Goal: Task Accomplishment & Management: Use online tool/utility

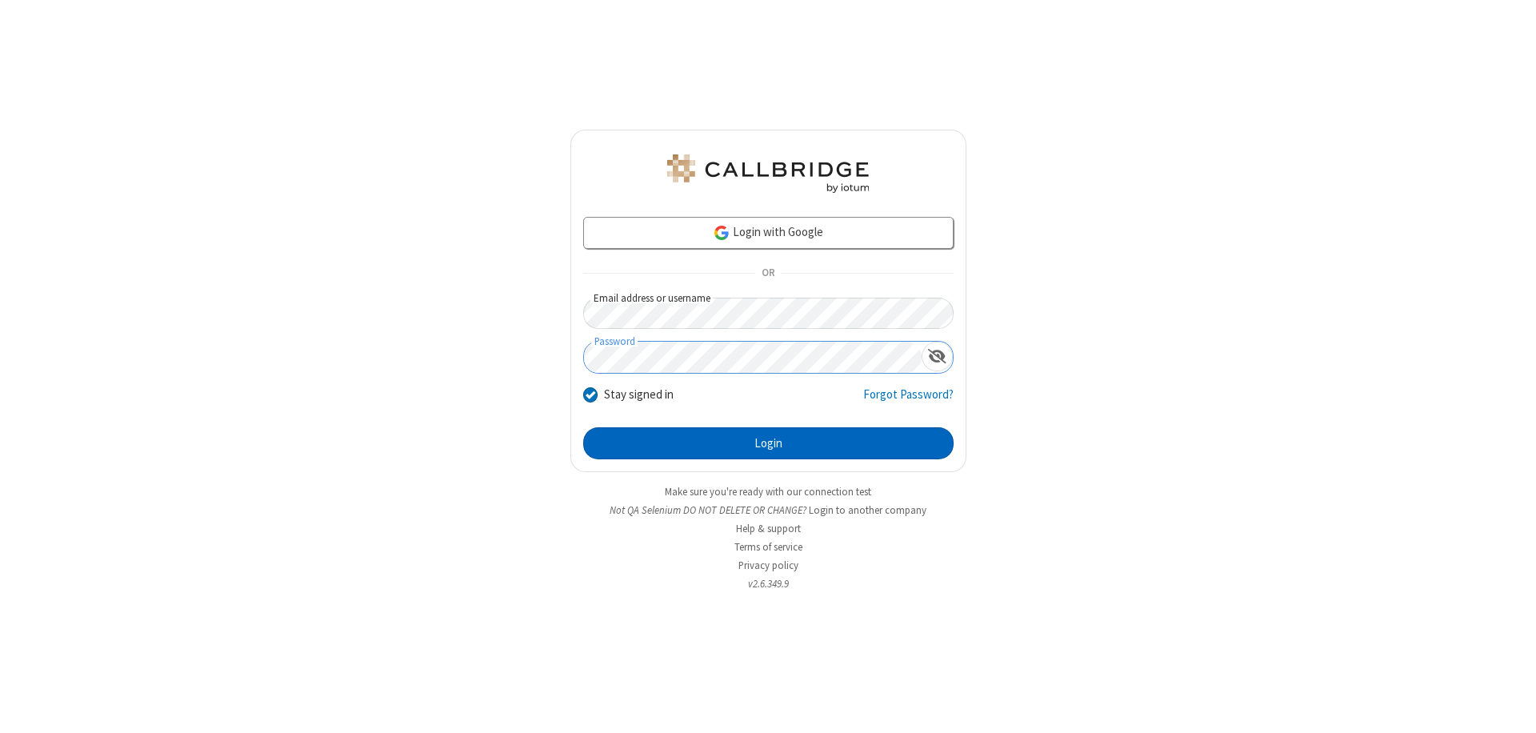
click at [768, 443] on button "Login" at bounding box center [768, 443] width 370 height 32
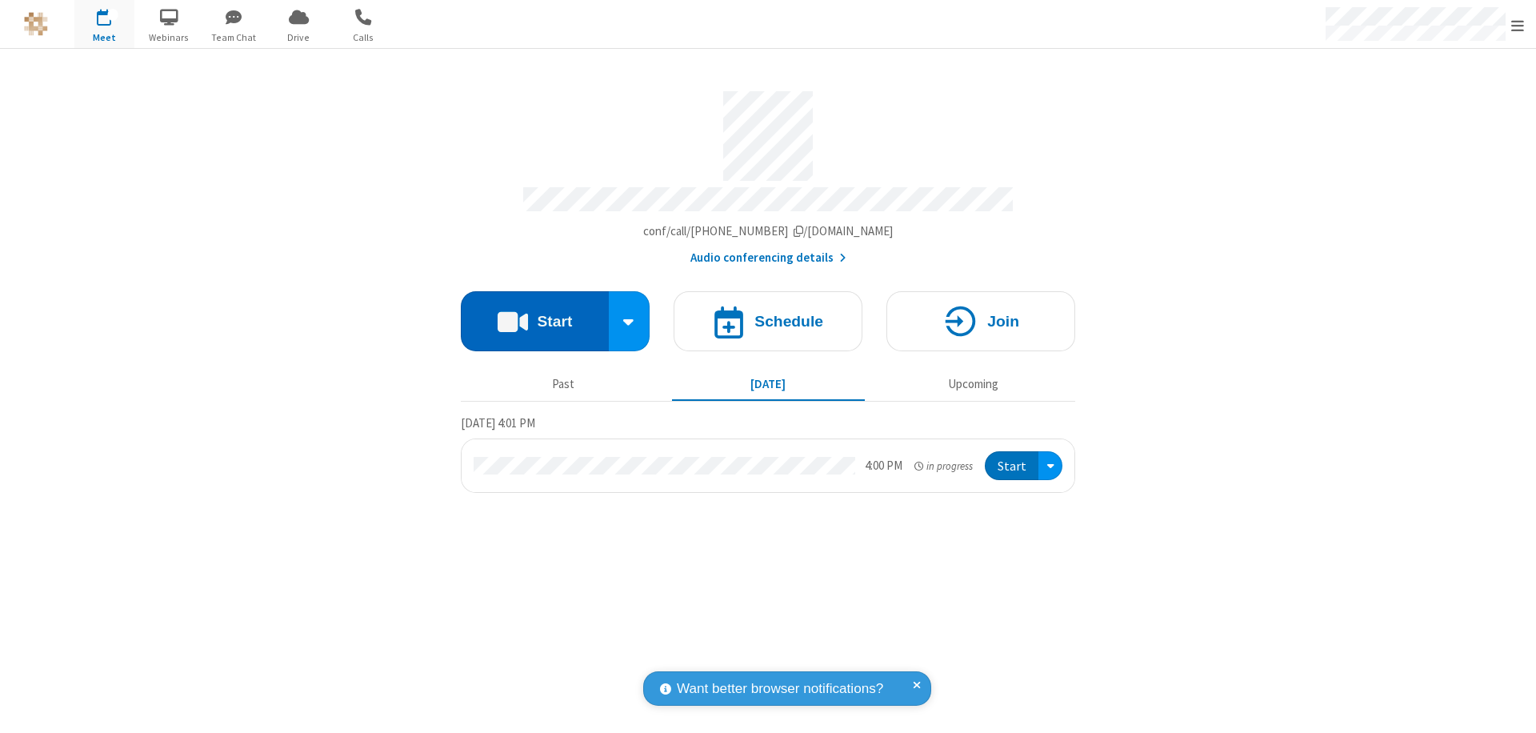
click at [534, 314] on button "Start" at bounding box center [535, 321] width 148 height 60
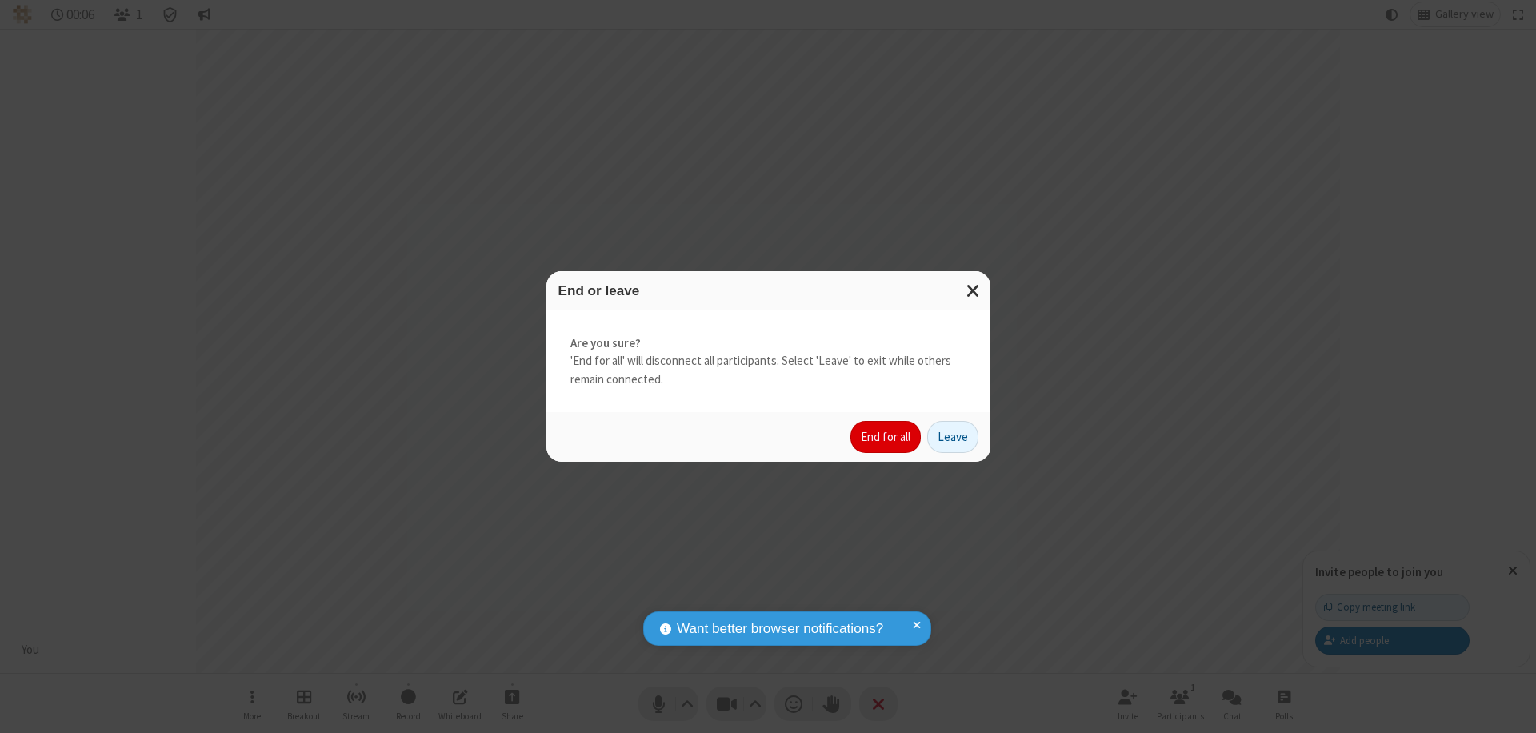
click at [886, 437] on button "End for all" at bounding box center [885, 437] width 70 height 32
